Goal: Transaction & Acquisition: Purchase product/service

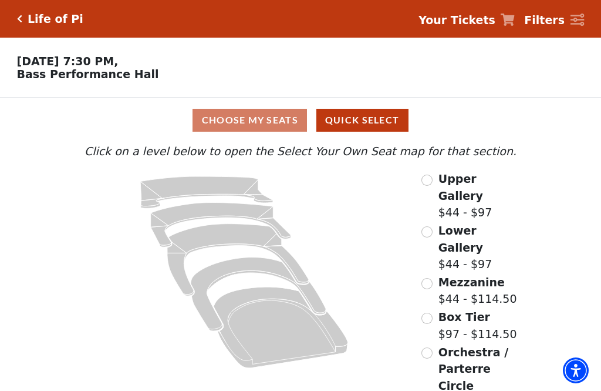
click at [439, 345] on span "Orchestra / Parterre Circle" at bounding box center [474, 368] width 70 height 46
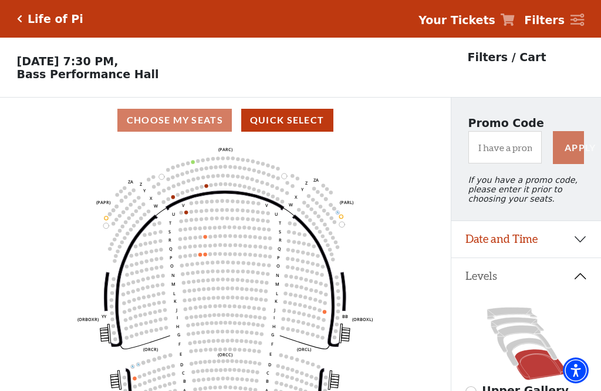
scroll to position [55, 0]
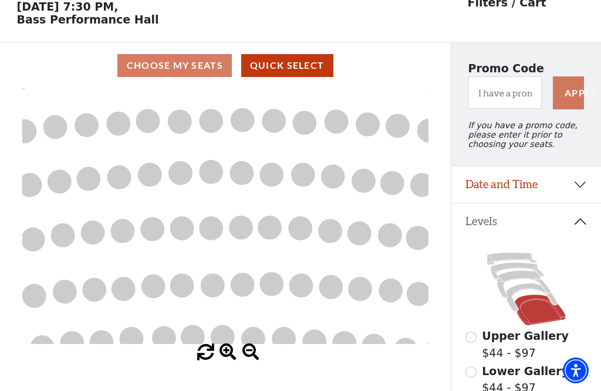
click at [209, 189] on icon "Left (ORPITL) Right (ORPITR) Center (ORPITC) ZZ AA YY BB ZA ZA (ORCL) (ORCR) (O…" at bounding box center [225, 216] width 406 height 256
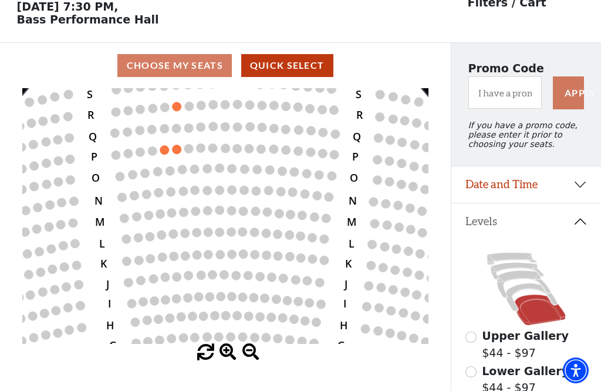
click at [217, 152] on circle at bounding box center [213, 147] width 9 height 9
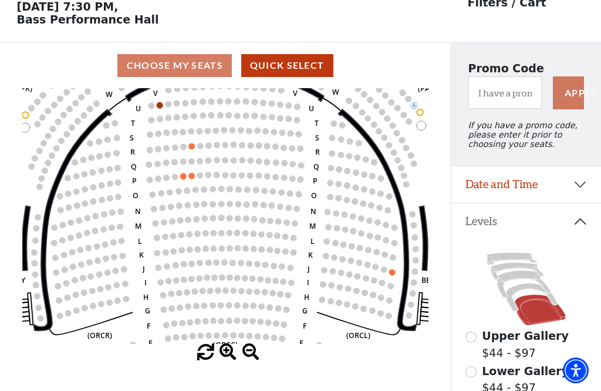
click at [184, 179] on circle at bounding box center [183, 176] width 6 height 6
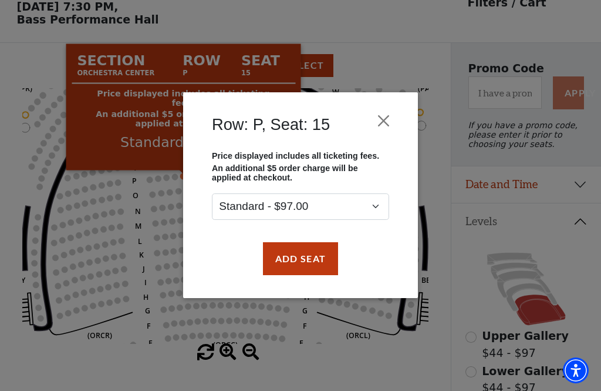
click at [315, 261] on button "Add Seat" at bounding box center [300, 258] width 75 height 33
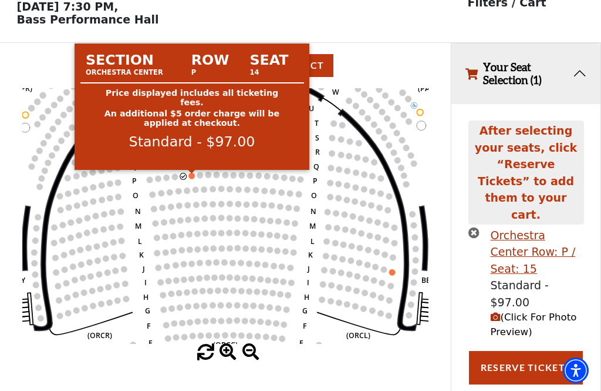
click at [192, 175] on circle at bounding box center [192, 176] width 6 height 6
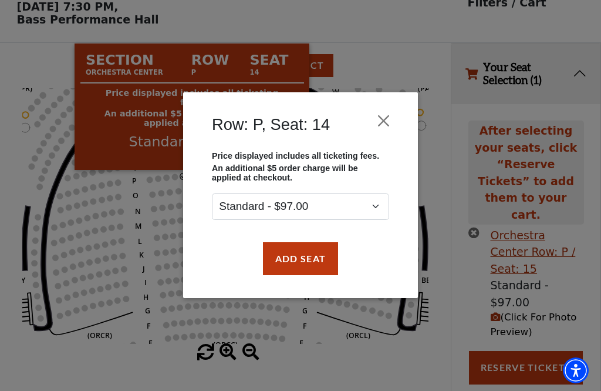
click at [299, 265] on button "Add Seat" at bounding box center [300, 258] width 75 height 33
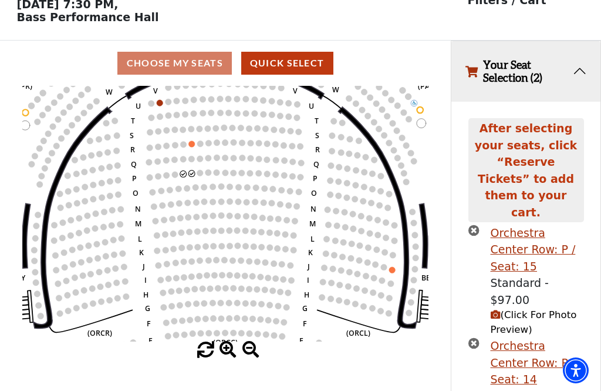
scroll to position [59, 0]
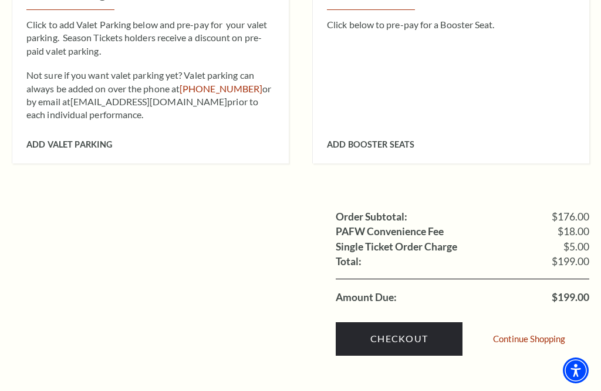
scroll to position [846, 0]
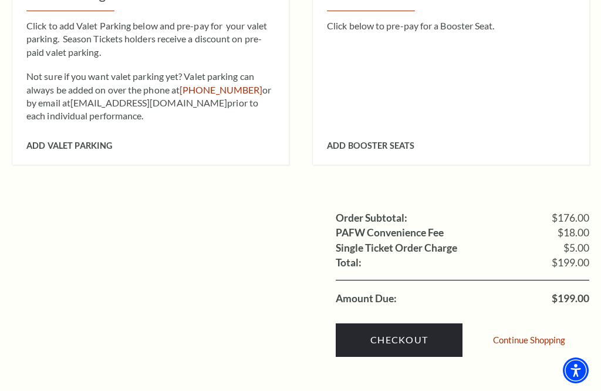
click at [427, 325] on link "Checkout" at bounding box center [399, 339] width 127 height 33
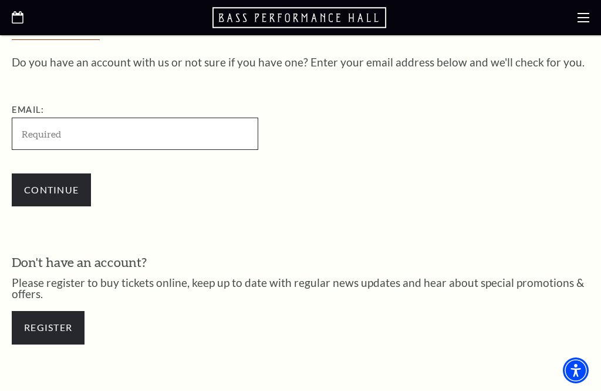
scroll to position [308, 0]
click at [35, 148] on input "Email:" at bounding box center [135, 133] width 247 height 32
type input "[EMAIL_ADDRESS][DOMAIN_NAME]"
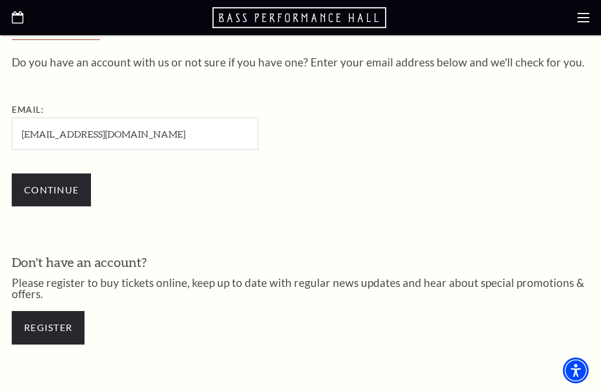
click at [446, 102] on div "Do you have an account with us or not sure if you have one? Enter your email ad…" at bounding box center [301, 137] width 578 height 162
click at [60, 177] on input "Continue" at bounding box center [51, 189] width 79 height 33
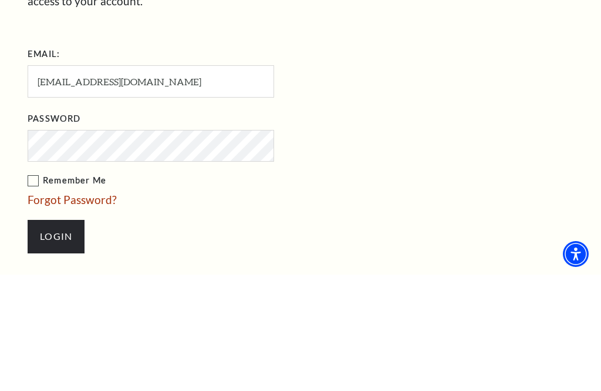
click at [439, 161] on form "Email: akaylaned1@gmail.com Password Remember Me Forgot Password? Login" at bounding box center [301, 271] width 546 height 220
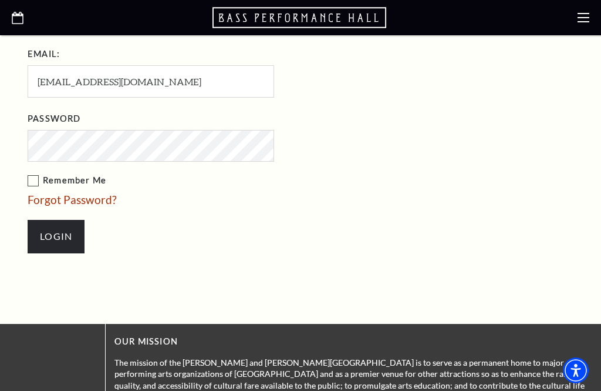
click at [70, 234] on input "Login" at bounding box center [56, 236] width 57 height 33
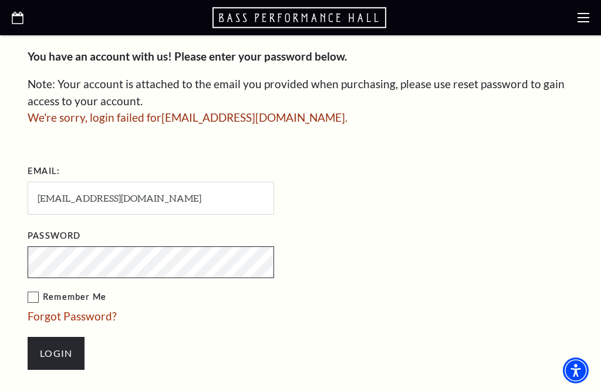
scroll to position [382, 0]
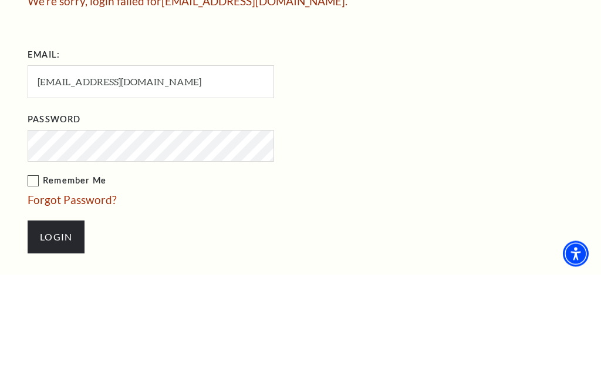
click at [5, 90] on div "Enter Your Password You have an account with us! Please enter your password bel…" at bounding box center [300, 185] width 601 height 509
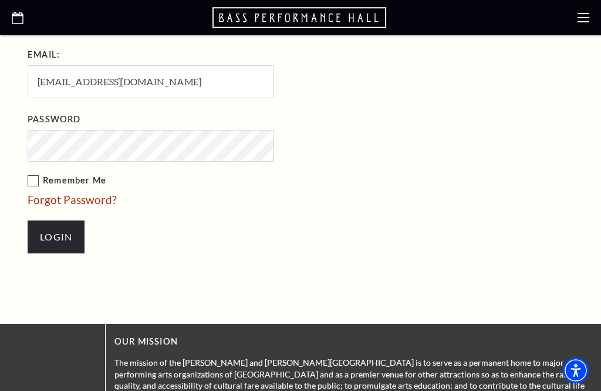
click at [61, 235] on input "Login" at bounding box center [56, 236] width 57 height 33
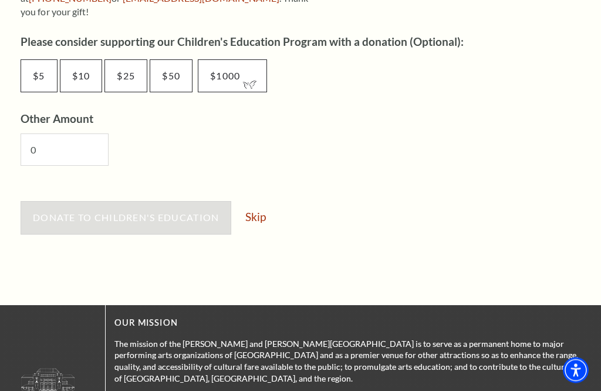
scroll to position [688, 0]
click at [264, 211] on link "Skip" at bounding box center [256, 216] width 21 height 11
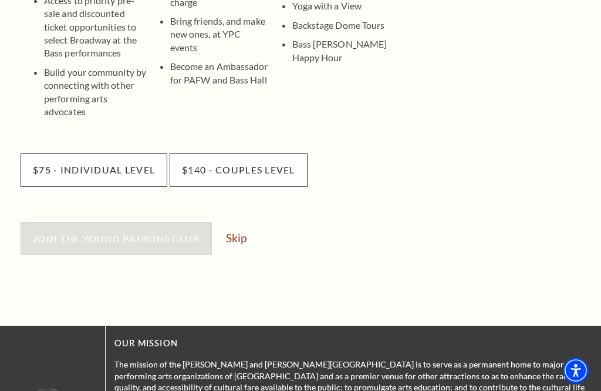
scroll to position [384, 0]
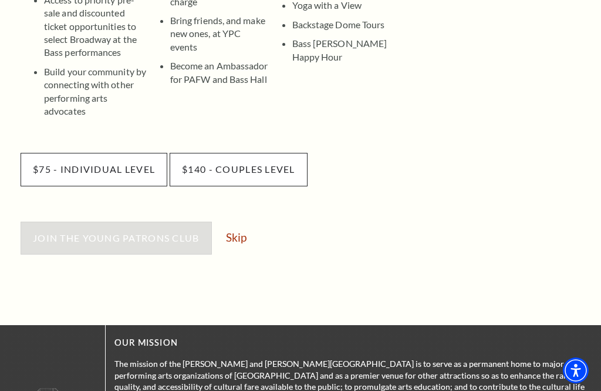
click at [238, 231] on link "Skip" at bounding box center [236, 236] width 21 height 11
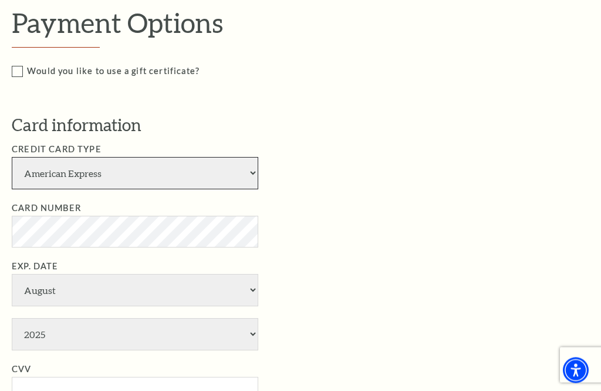
click at [253, 168] on select "American Express Visa Master Card Discover" at bounding box center [135, 173] width 247 height 32
select select "24"
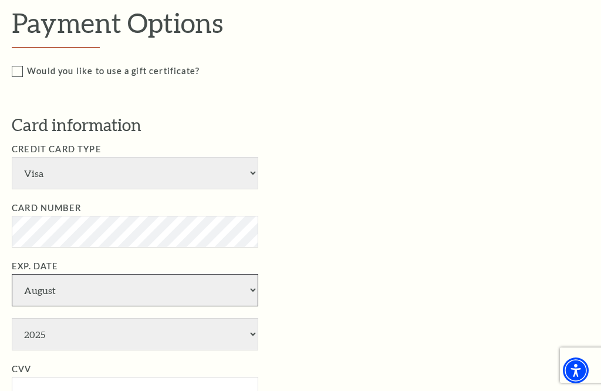
click at [248, 274] on select "January February March April May June July August September October November De…" at bounding box center [135, 290] width 247 height 32
select select "5"
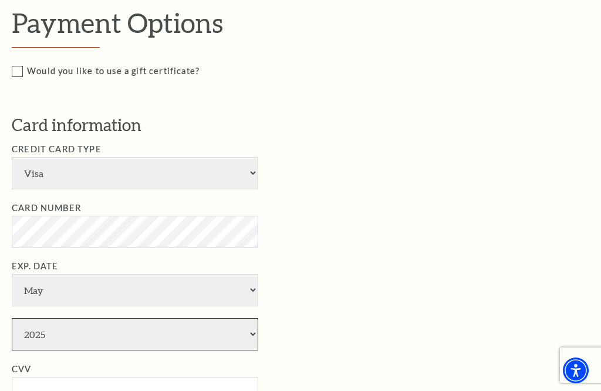
click at [217, 318] on select "2025 2026 2027 2028 2029 2030 2031 2032 2033 2034" at bounding box center [135, 334] width 247 height 32
select select "2031"
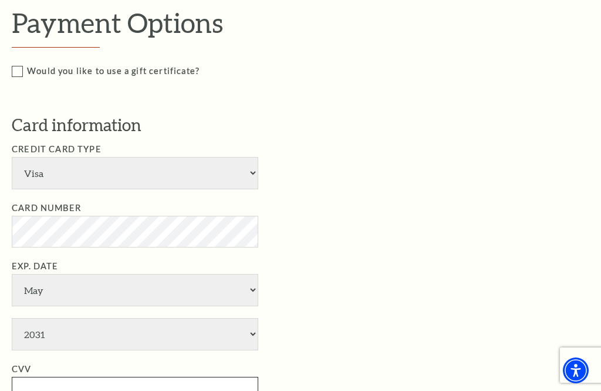
click at [151, 377] on input "CVV" at bounding box center [135, 393] width 247 height 32
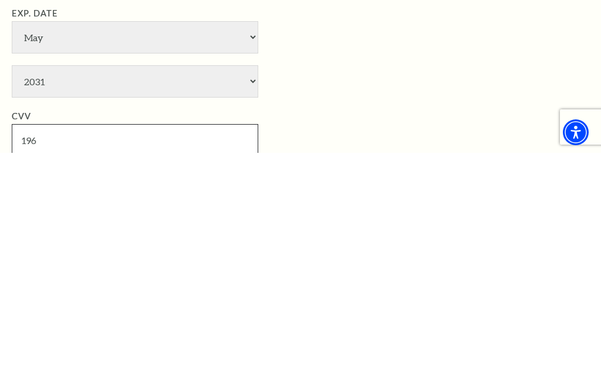
type input "196"
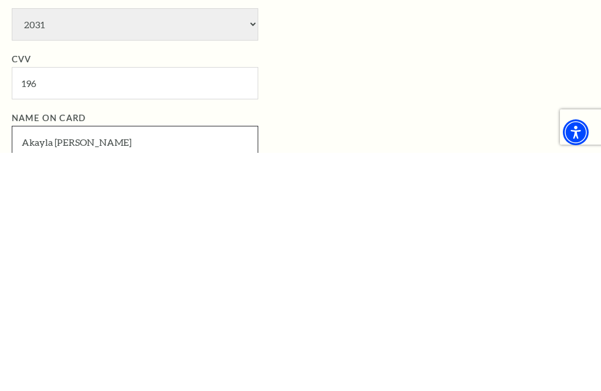
type input "Akayla Ned"
click at [385, 349] on li "Name on Card Akayla Ned" at bounding box center [309, 372] width 595 height 47
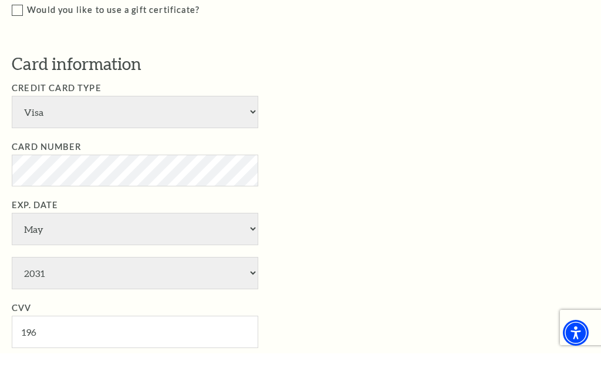
scroll to position [437, 0]
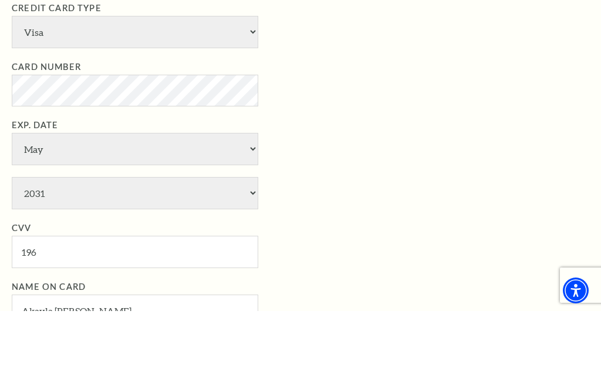
click at [404, 140] on li "Card Number" at bounding box center [309, 163] width 595 height 46
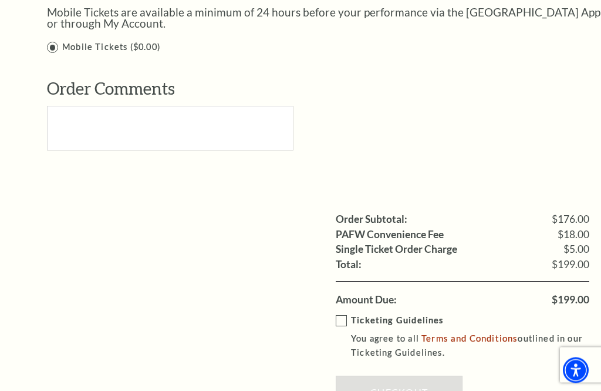
scroll to position [1027, 0]
click at [343, 313] on label "Ticketing Guidelines You agree to all Terms and Conditions outlined in our Tick…" at bounding box center [471, 336] width 271 height 47
click at [0, 0] on input "Ticketing Guidelines You agree to all Terms and Conditions outlined in our Tick…" at bounding box center [0, 0] width 0 height 0
click at [435, 375] on link "Checkout" at bounding box center [399, 391] width 127 height 33
